Goal: Transaction & Acquisition: Subscribe to service/newsletter

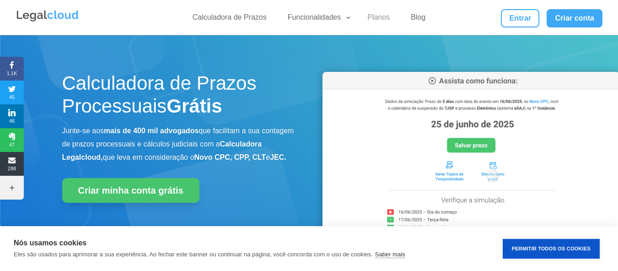
click at [383, 19] on link "Planos" at bounding box center [378, 19] width 33 height 13
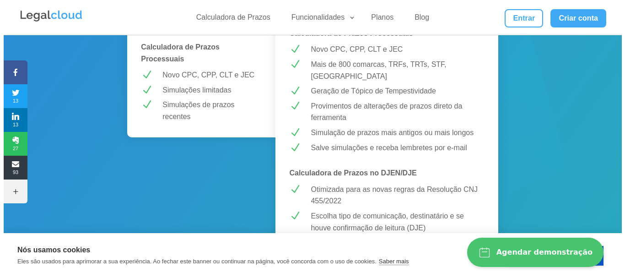
scroll to position [274, 0]
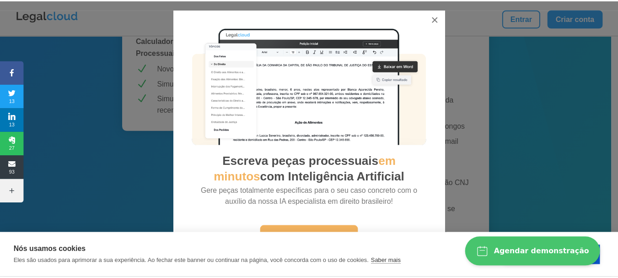
scroll to position [2, 0]
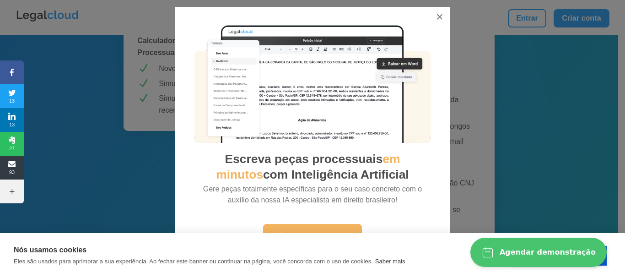
click at [420, 240] on div "Nós usamos cookies Eles são usados para aprimorar a sua experiência. Ao fechar …" at bounding box center [312, 255] width 625 height 45
click at [605, 264] on button "Permitir Todos os Cookies" at bounding box center [557, 256] width 97 height 20
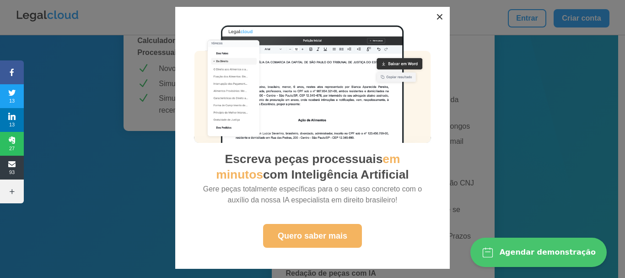
click at [435, 16] on button "×" at bounding box center [439, 17] width 20 height 20
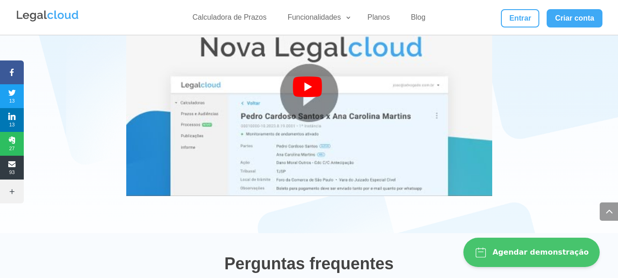
scroll to position [1824, 0]
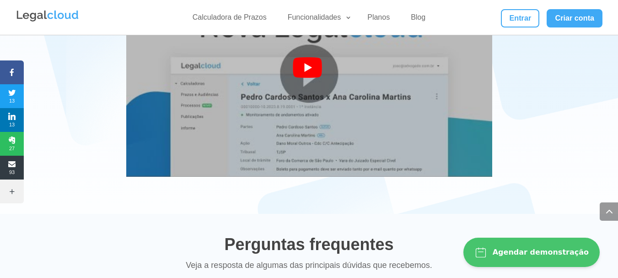
click at [287, 74] on img at bounding box center [309, 73] width 366 height 274
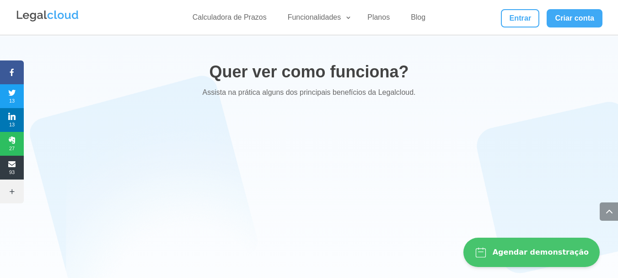
scroll to position [1729, 0]
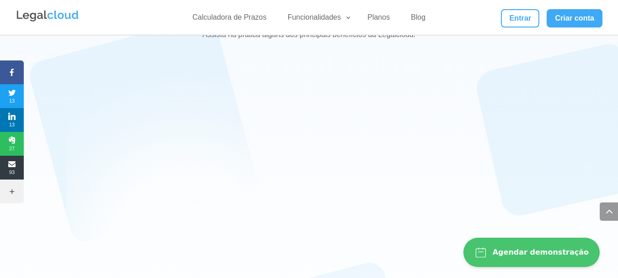
click at [549, 252] on div "Agendar demonstração" at bounding box center [541, 251] width 96 height 9
click at [555, 126] on div at bounding box center [309, 169] width 494 height 206
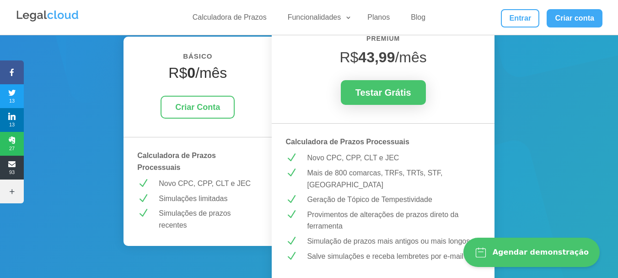
scroll to position [108, 0]
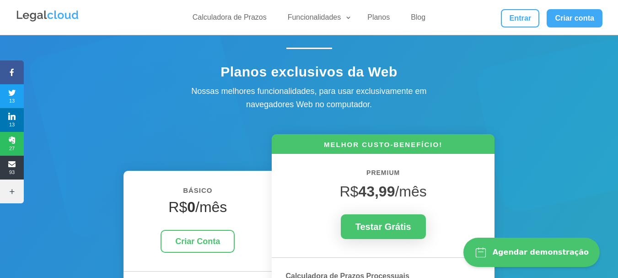
scroll to position [0, 0]
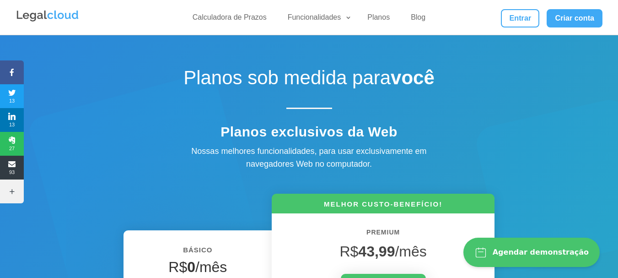
click at [412, 205] on h6 "MELHOR CUSTO-BENEFÍCIO!" at bounding box center [383, 206] width 222 height 14
click at [540, 155] on div "Planos exclusivos da Web Nossas melhores funcionalidades, para usar exclusivame…" at bounding box center [309, 150] width 494 height 40
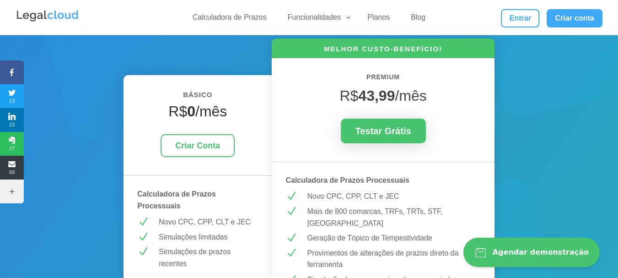
scroll to position [134, 0]
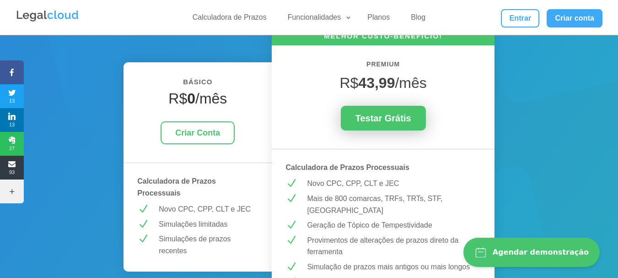
click at [407, 114] on link "Testar Grátis" at bounding box center [383, 118] width 85 height 25
